Goal: Task Accomplishment & Management: Manage account settings

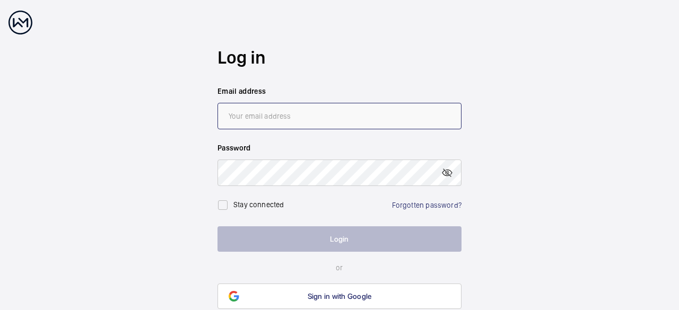
type input "[EMAIL_ADDRESS][DOMAIN_NAME]"
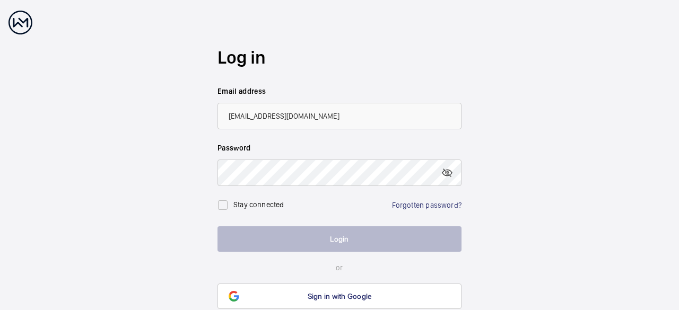
click at [342, 239] on button "Login" at bounding box center [340, 239] width 244 height 25
